Goal: Task Accomplishment & Management: Manage account settings

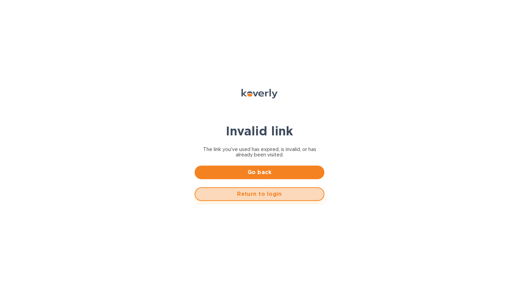
click at [245, 195] on span "Return to login" at bounding box center [260, 194] width 118 height 8
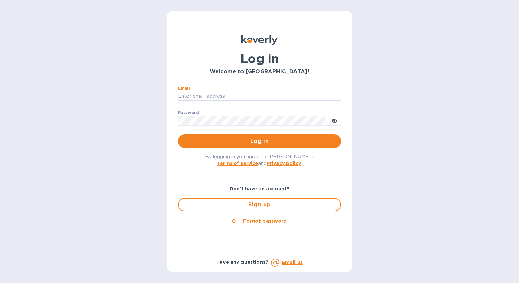
type input "mnelms@proteafinancial.com"
